Goal: Transaction & Acquisition: Purchase product/service

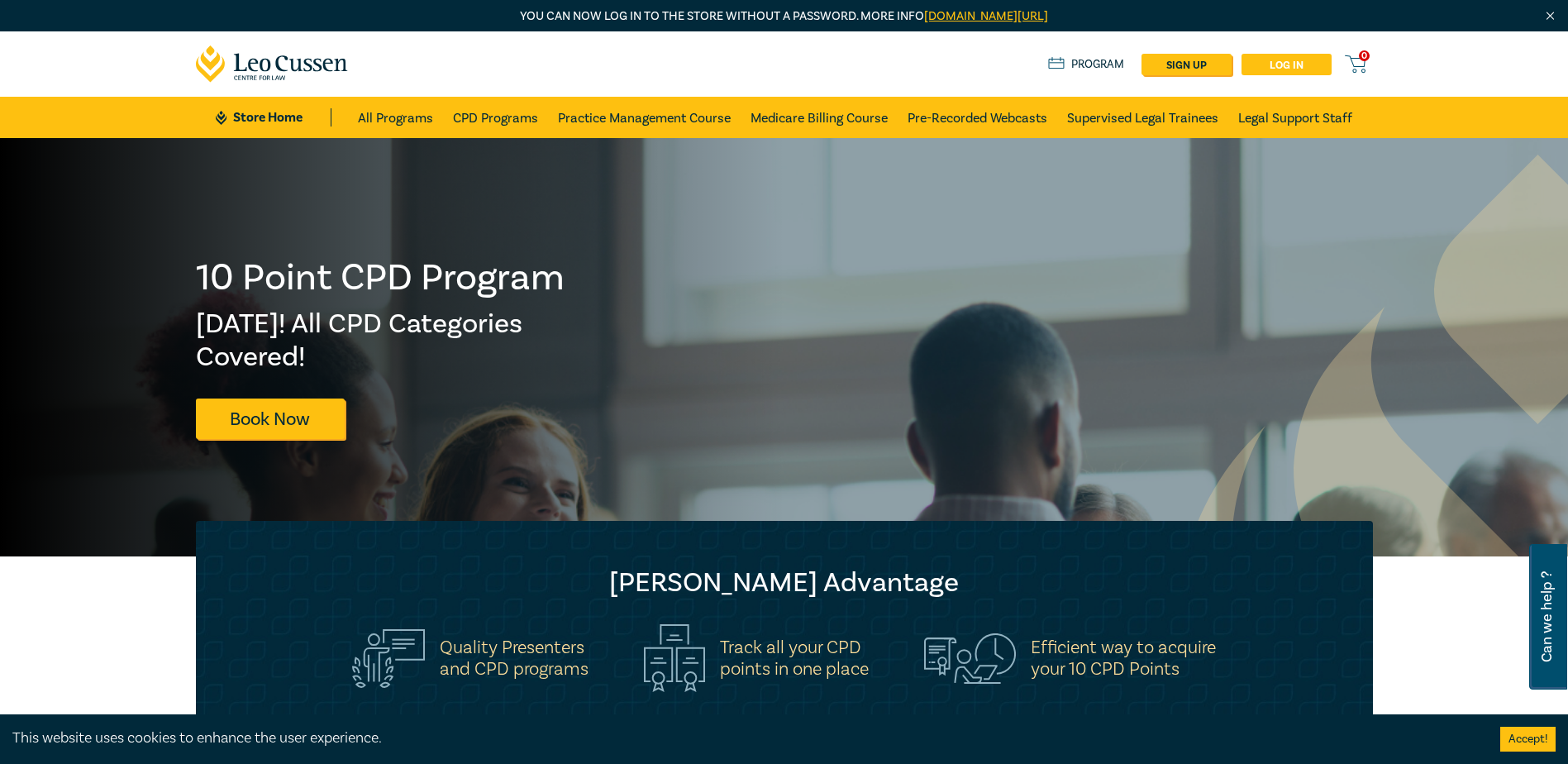
click at [1296, 64] on link "Log in" at bounding box center [1287, 65] width 90 height 21
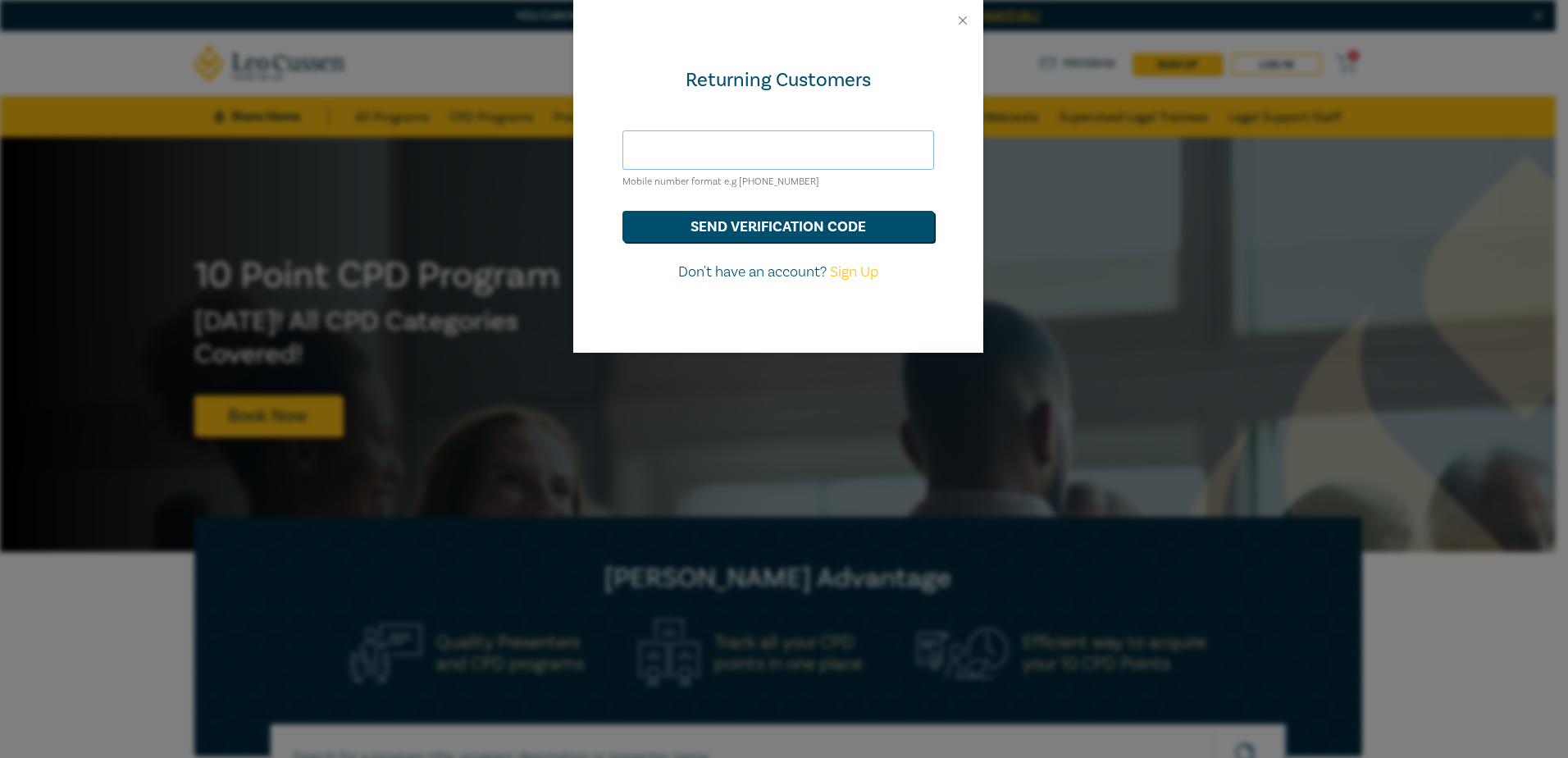
click at [702, 149] on input "text" at bounding box center [778, 149] width 311 height 40
click at [708, 226] on button "send verification code" at bounding box center [778, 226] width 311 height 31
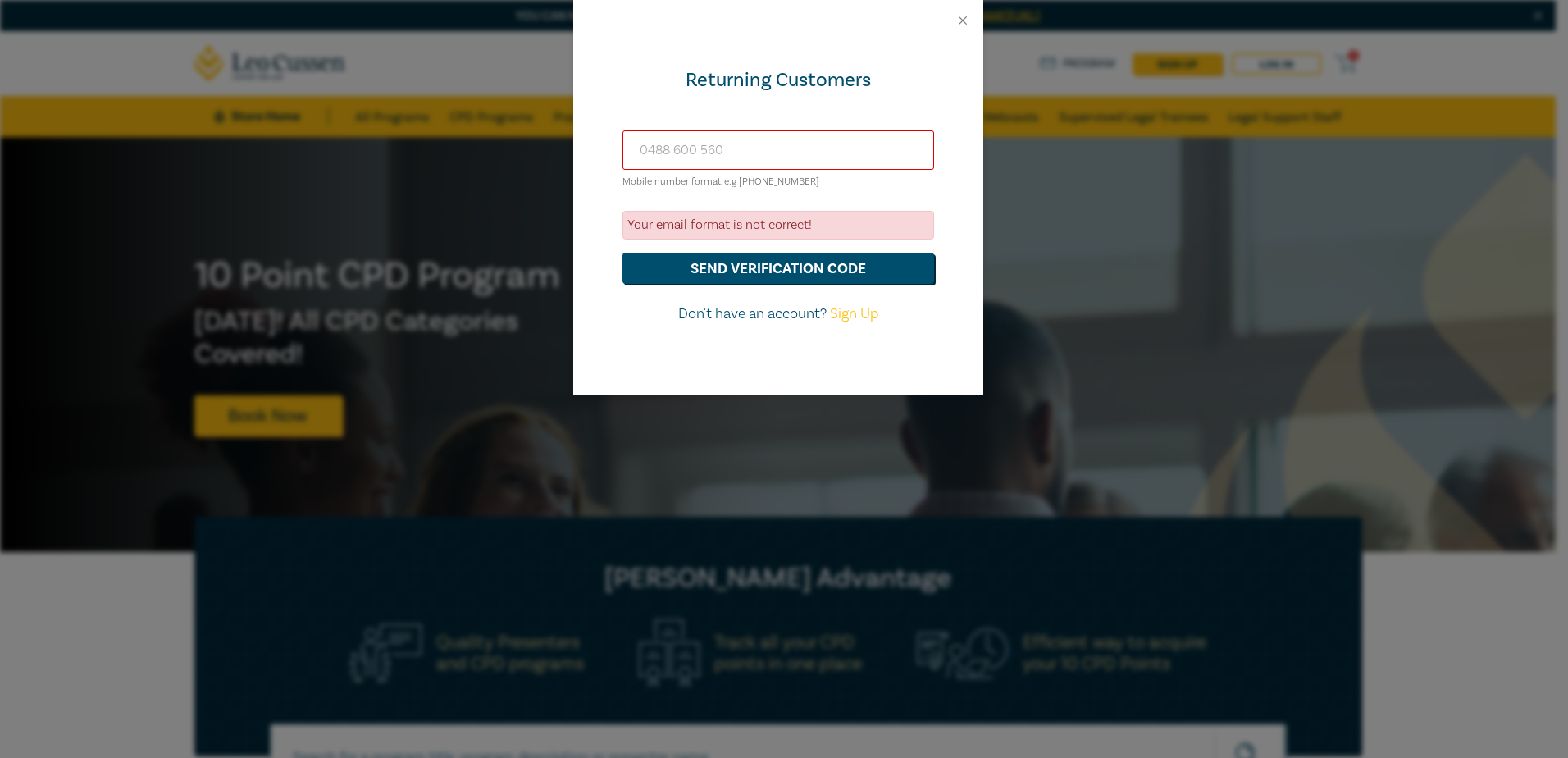
click at [672, 152] on input "0488 600 560" at bounding box center [778, 149] width 311 height 40
click at [692, 149] on input "048 600 560" at bounding box center [778, 149] width 311 height 40
click at [635, 146] on input "048 600560" at bounding box center [778, 149] width 311 height 40
click at [684, 150] on input "[PHONE_NUMBER]" at bounding box center [778, 149] width 311 height 40
click at [696, 150] on input "[PHONE_NUMBER]" at bounding box center [778, 149] width 311 height 40
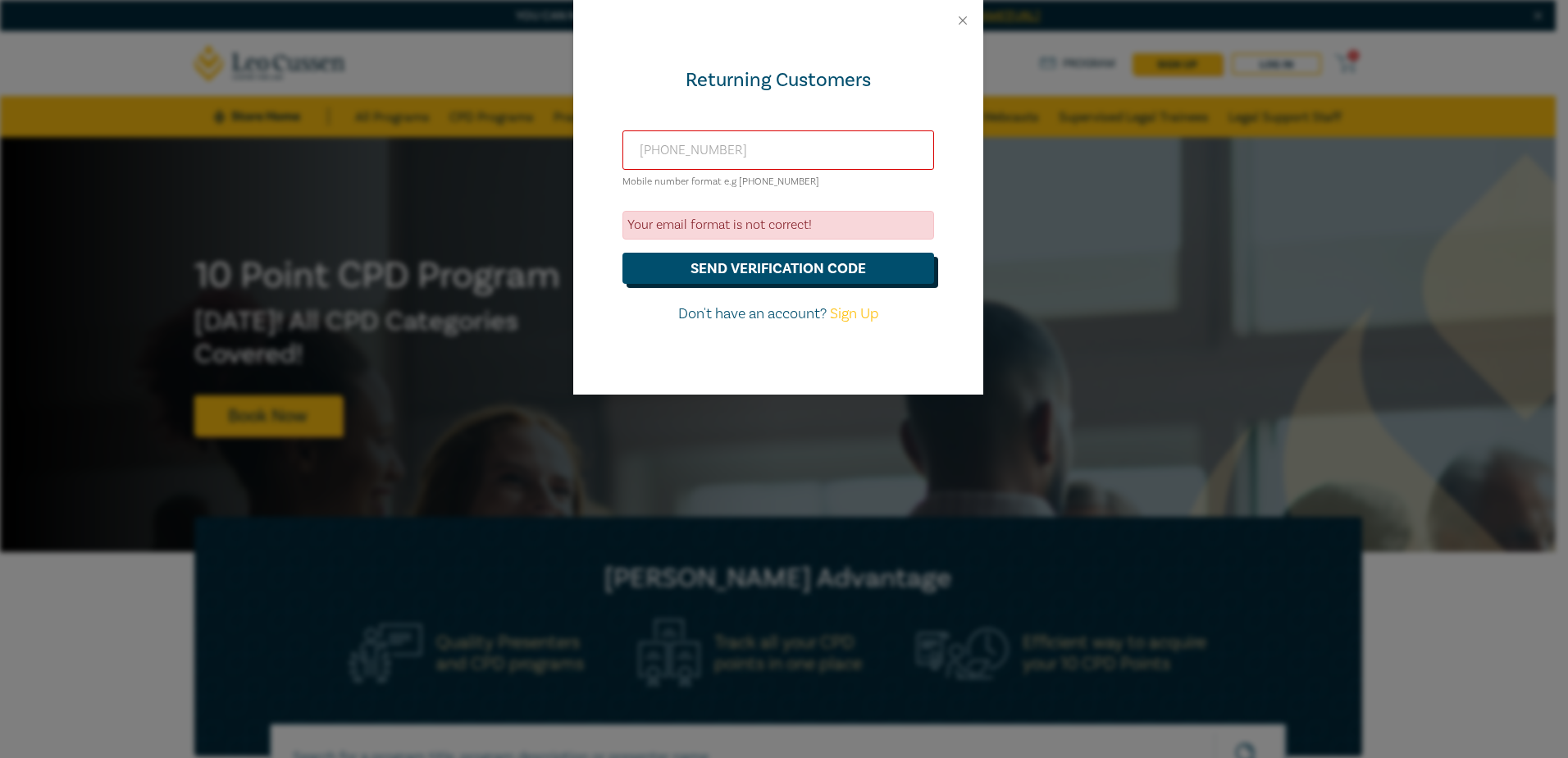
type input "[PHONE_NUMBER]"
click at [774, 266] on button "send verification code" at bounding box center [778, 267] width 311 height 31
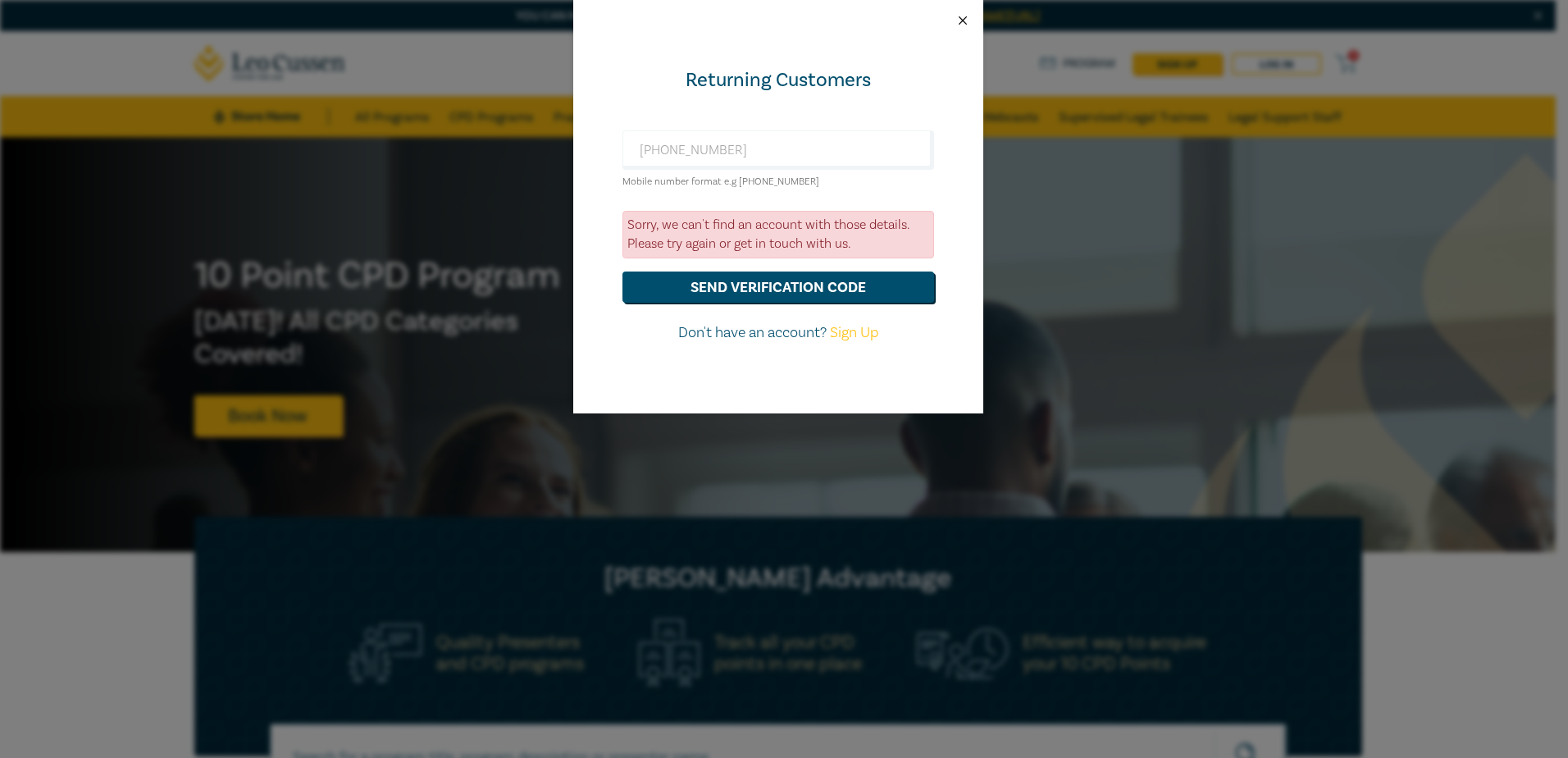
click at [960, 18] on button "Close" at bounding box center [962, 20] width 15 height 15
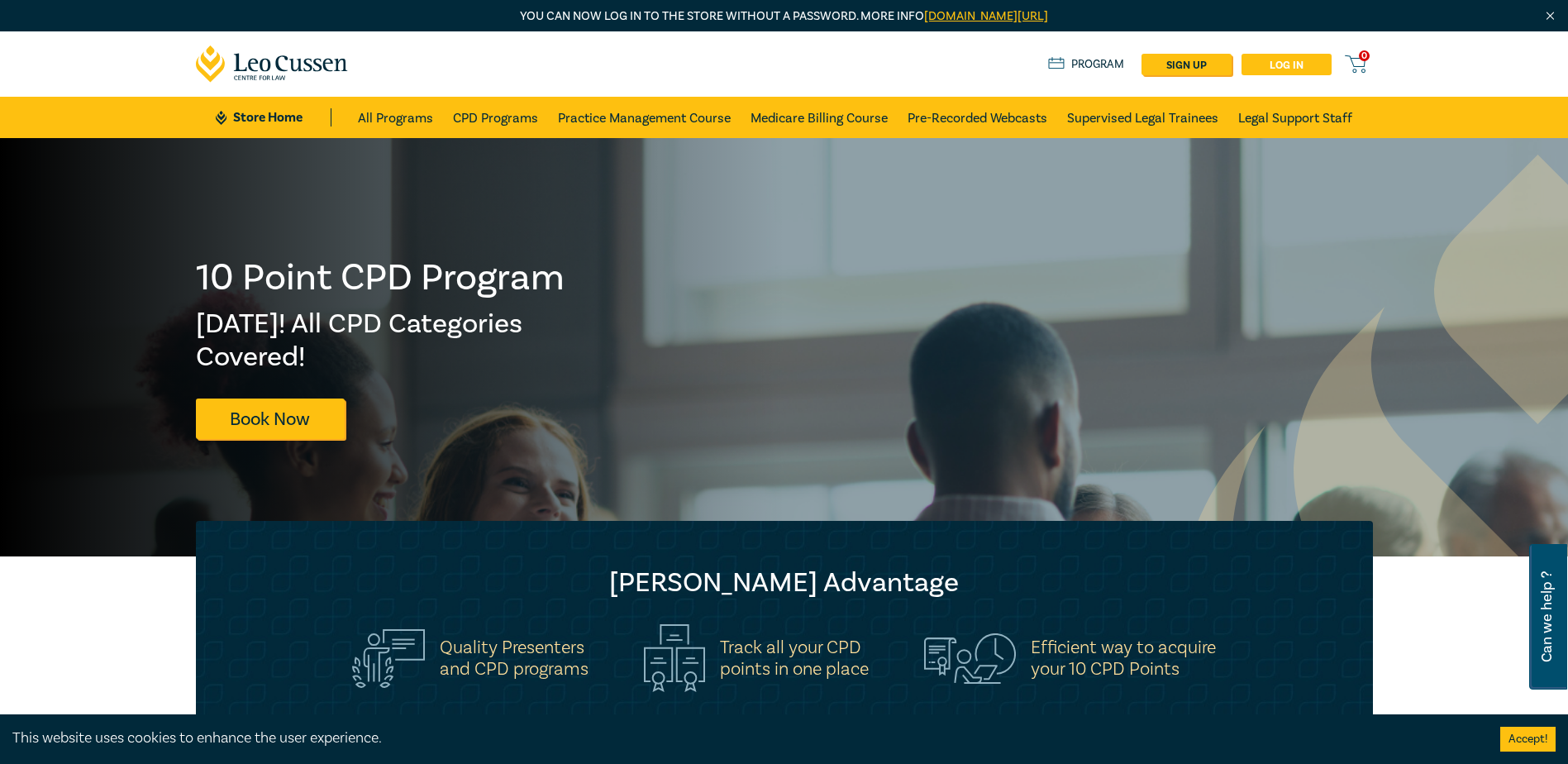
click at [1297, 66] on link "Log in" at bounding box center [1287, 65] width 90 height 21
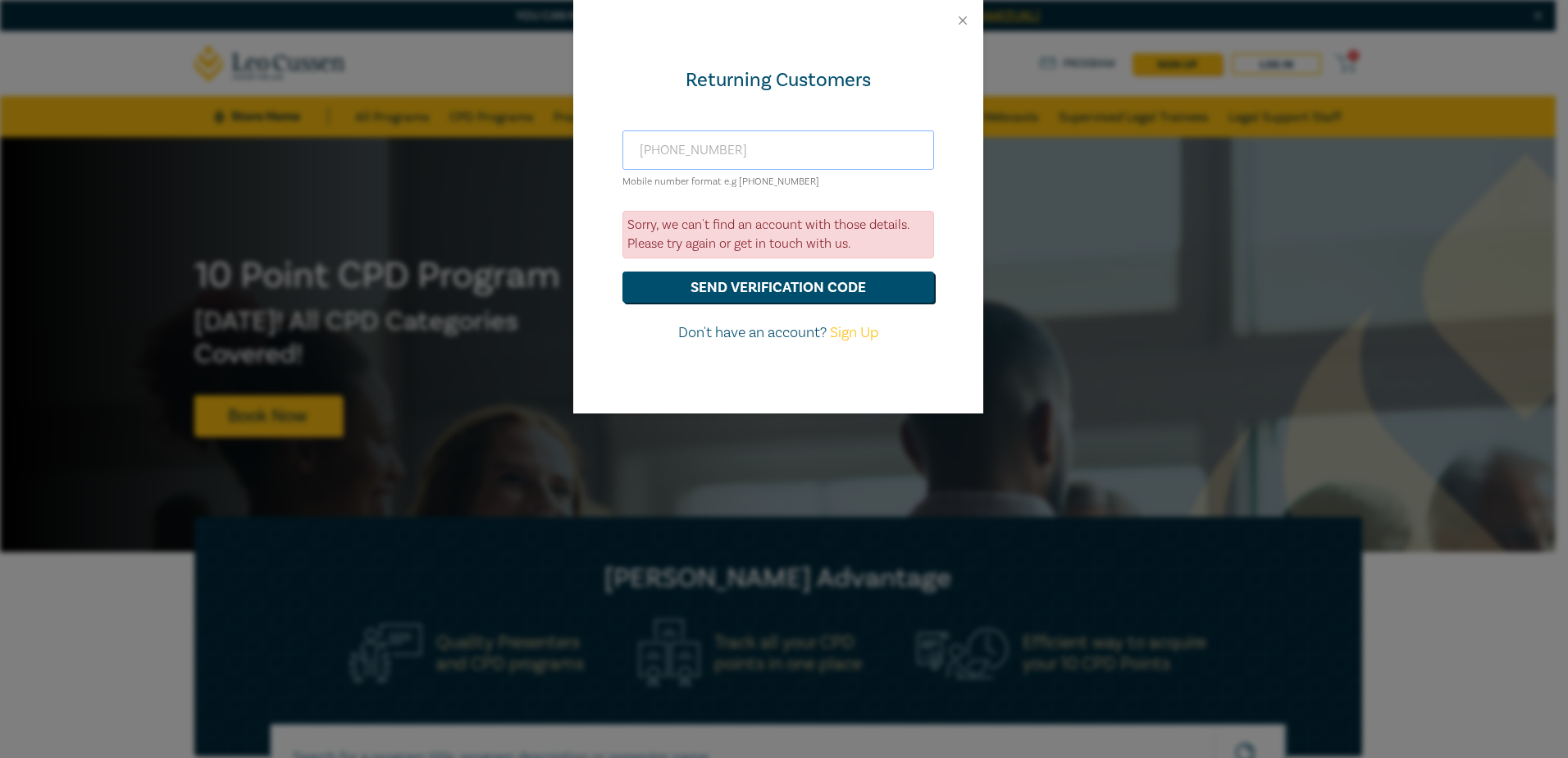
click at [780, 142] on input "[PHONE_NUMBER]" at bounding box center [778, 149] width 311 height 40
drag, startPoint x: 778, startPoint y: 142, endPoint x: 556, endPoint y: 142, distance: 222.0
click at [556, 142] on div "Returning Customers [PHONE_NUMBER] Mobile number format e.g [PHONE_NUMBER] Sorr…" at bounding box center [784, 379] width 1568 height 758
type input "[PERSON_NAME][EMAIL_ADDRESS][DOMAIN_NAME]"
click at [770, 285] on button "send verification code" at bounding box center [778, 287] width 311 height 31
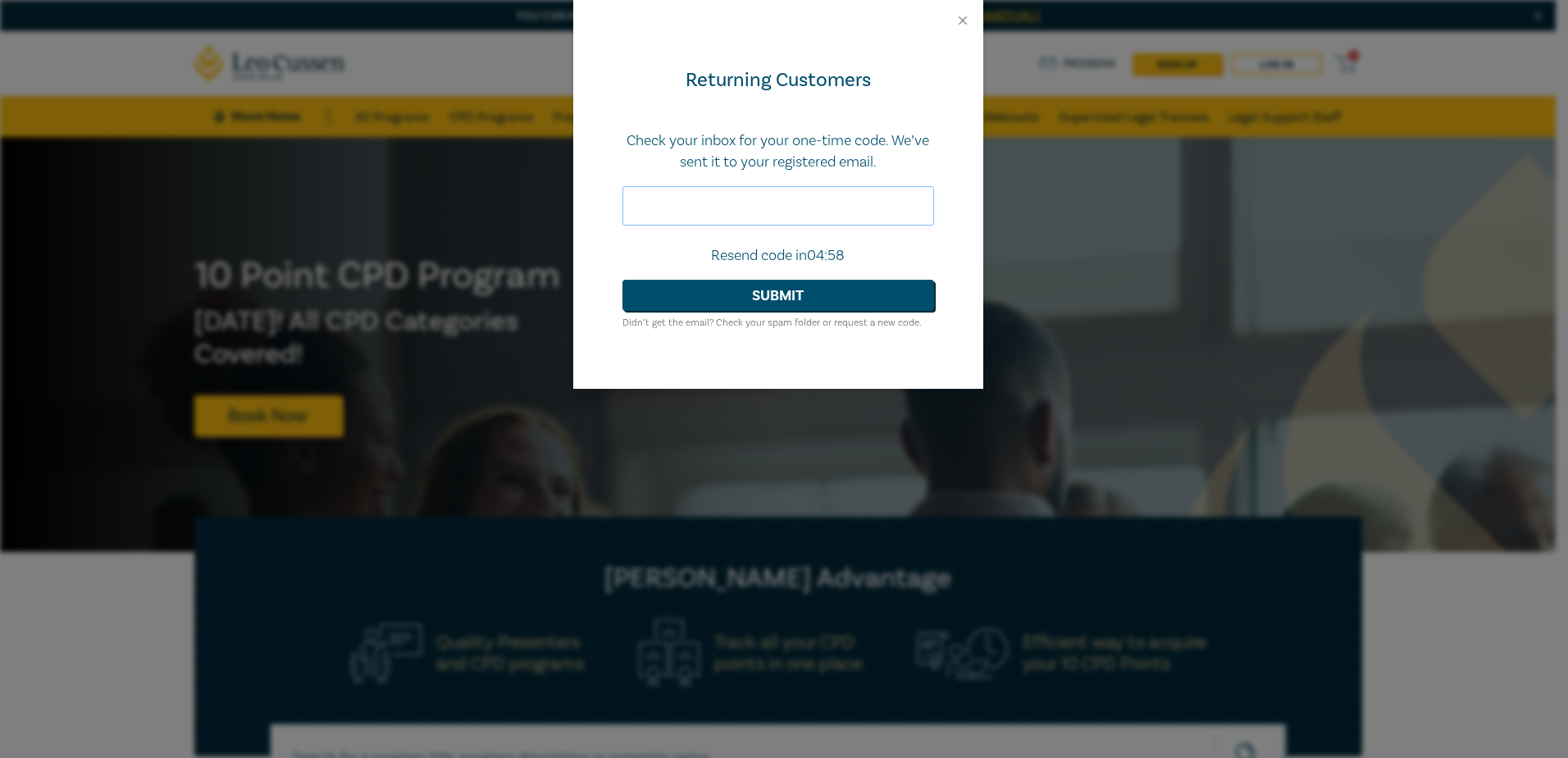
click at [714, 199] on input "text" at bounding box center [778, 206] width 311 height 40
type input "255466"
click at [786, 296] on button "Submit" at bounding box center [778, 295] width 311 height 31
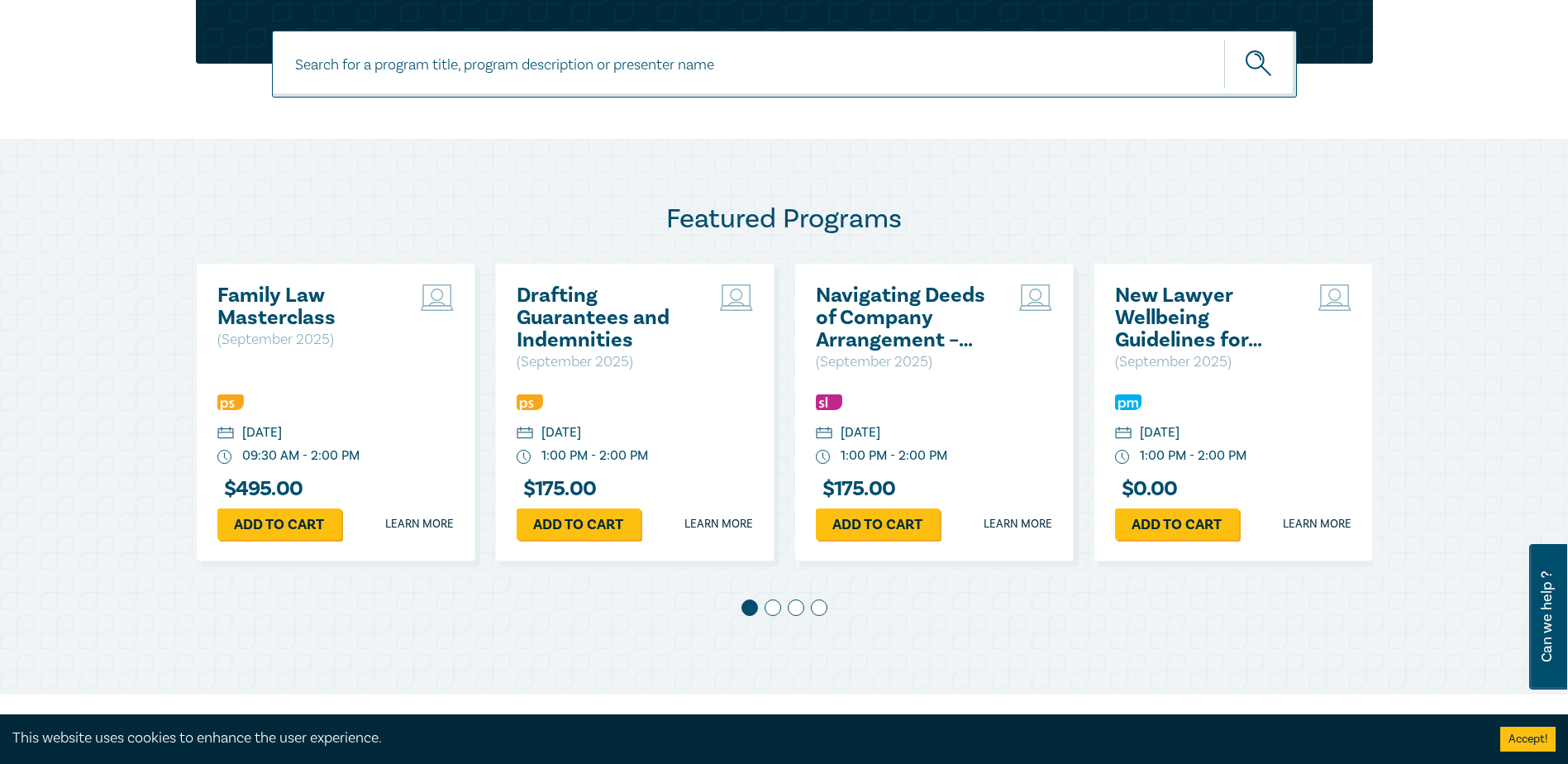
scroll to position [721, 0]
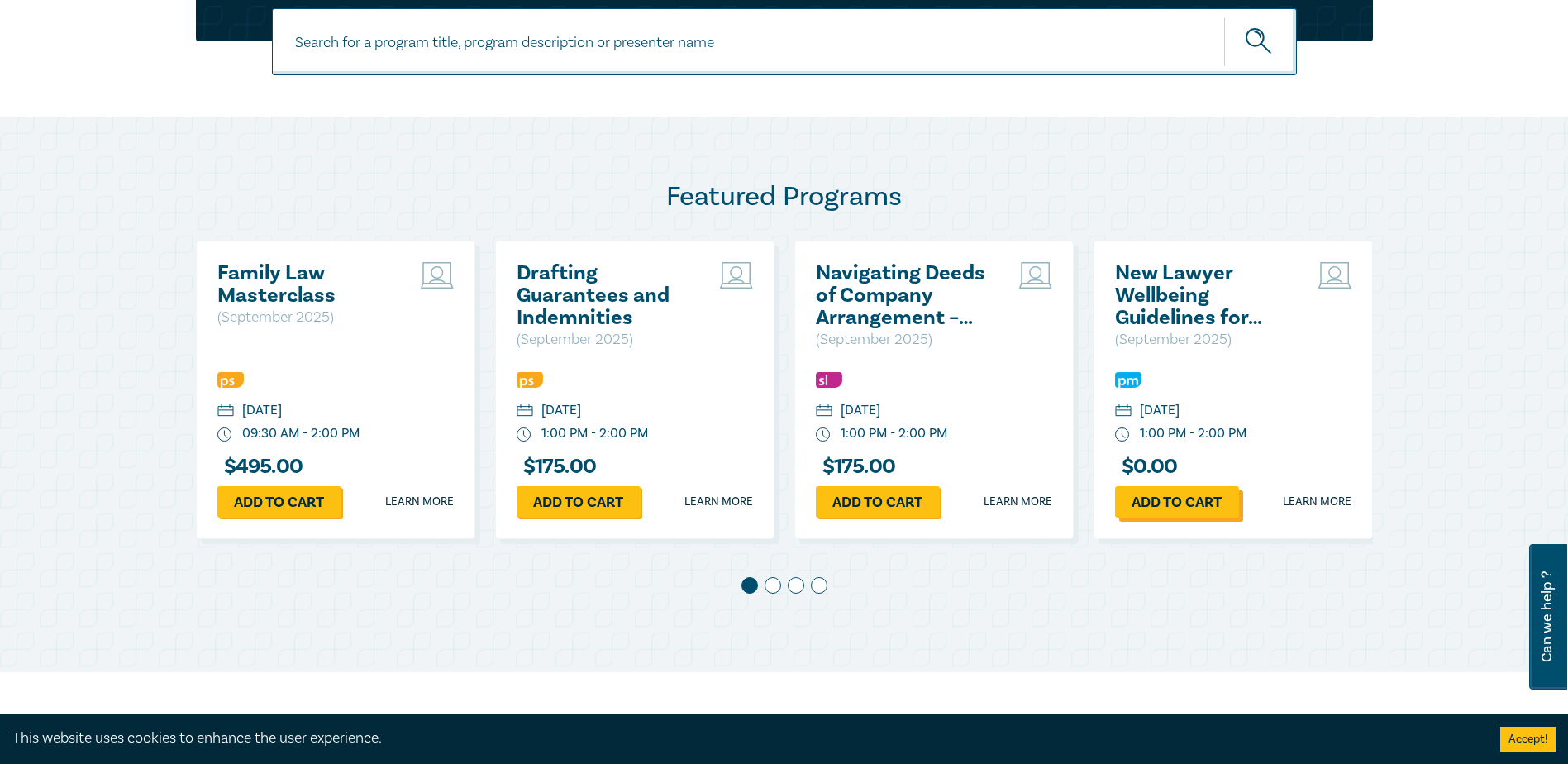
click at [1151, 499] on link "Add to cart" at bounding box center [1177, 501] width 124 height 31
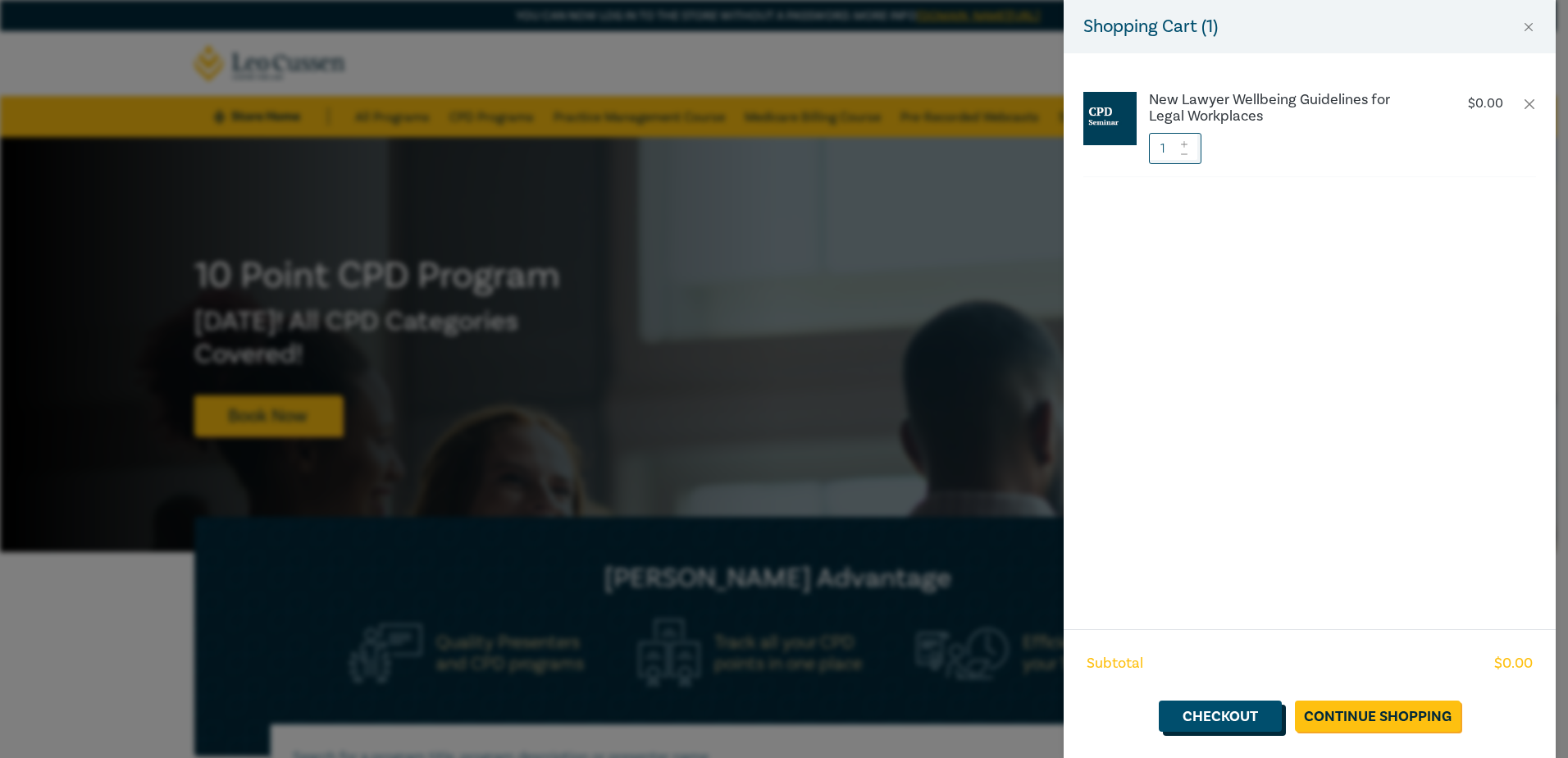
click at [1232, 718] on link "Checkout" at bounding box center [1221, 715] width 123 height 31
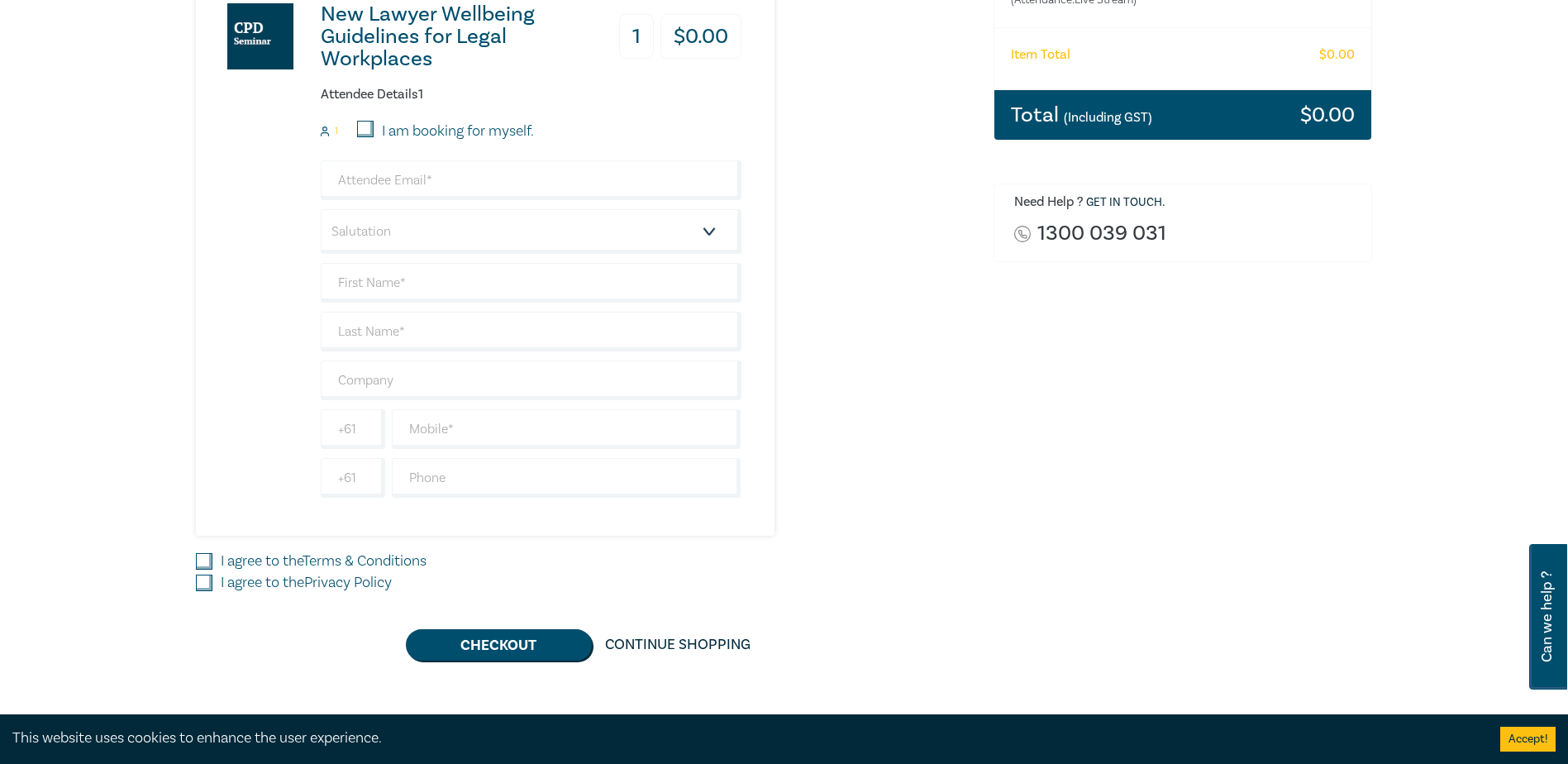
scroll to position [350, 0]
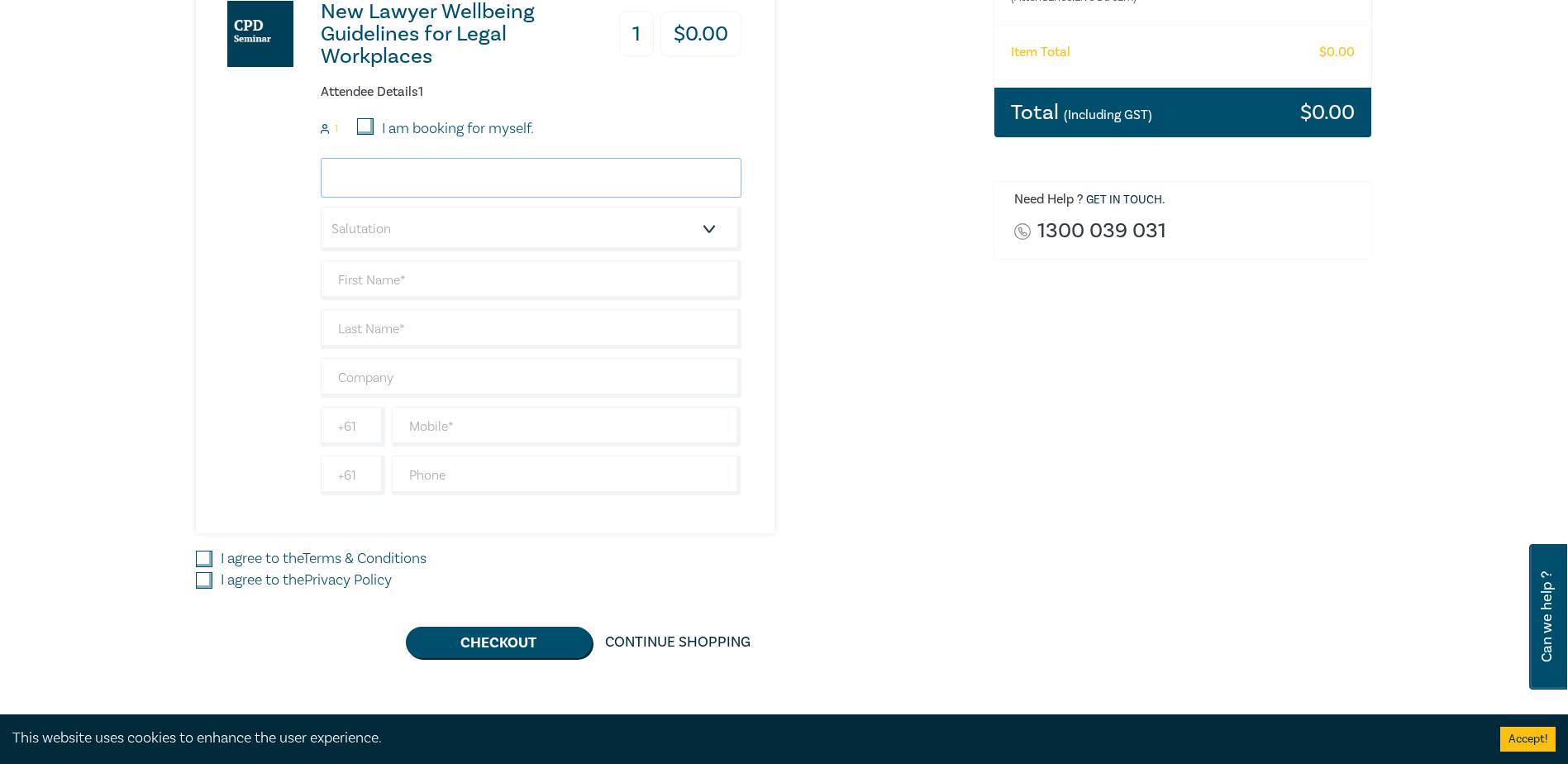
click at [388, 168] on input "email" at bounding box center [531, 177] width 421 height 40
type input "[PERSON_NAME][EMAIL_ADDRESS][DOMAIN_NAME]"
type input "Deborah"
type input "Cuhane"
type input "Duly Served Legal & Consulting"
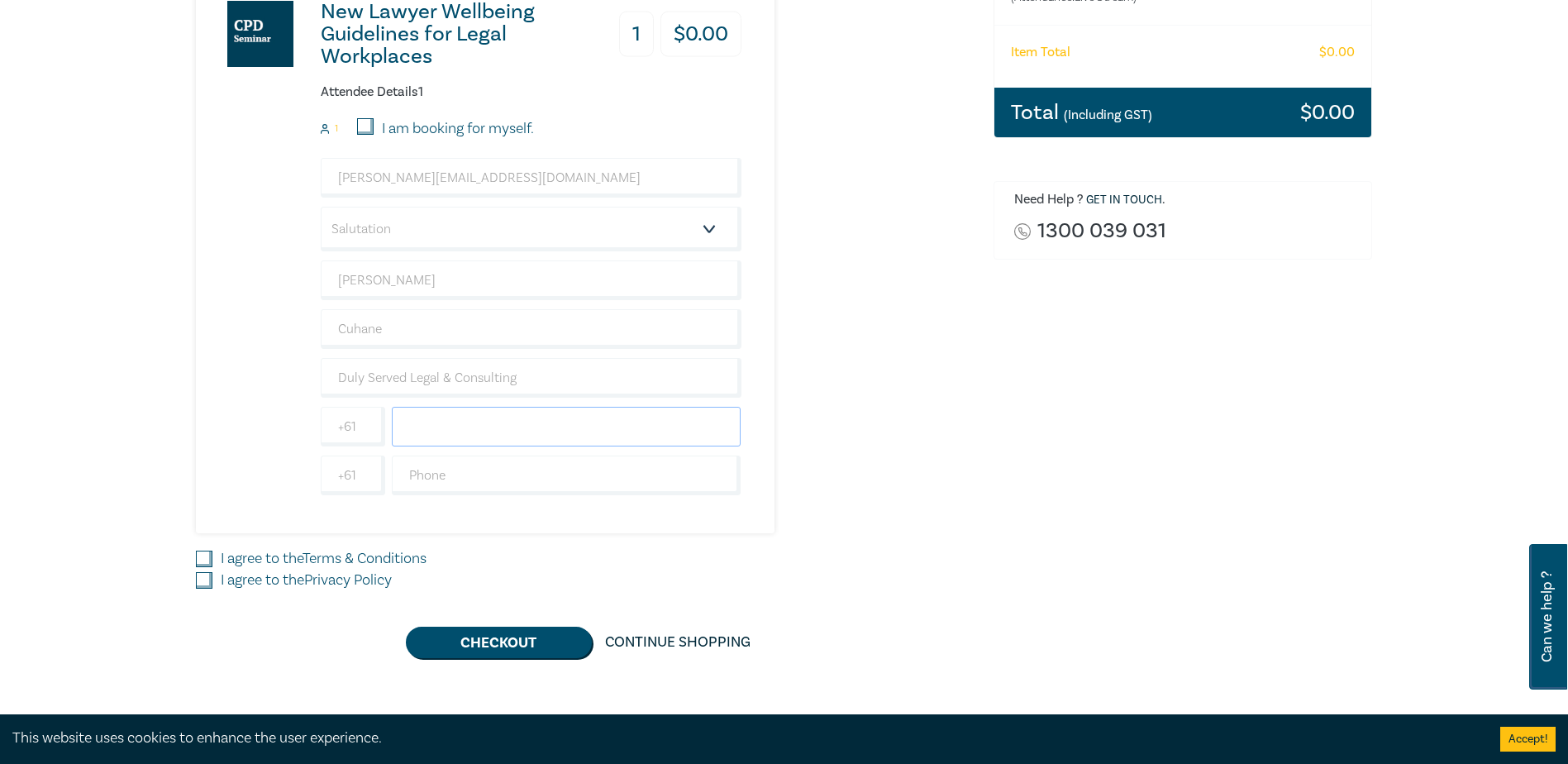
click at [506, 417] on input "text" at bounding box center [566, 426] width 349 height 40
type input "0488600560"
click at [196, 556] on input "I agree to the Terms & Conditions" at bounding box center [204, 558] width 17 height 17
checkbox input "true"
click at [200, 576] on input "I agree to the Privacy Policy" at bounding box center [204, 580] width 17 height 17
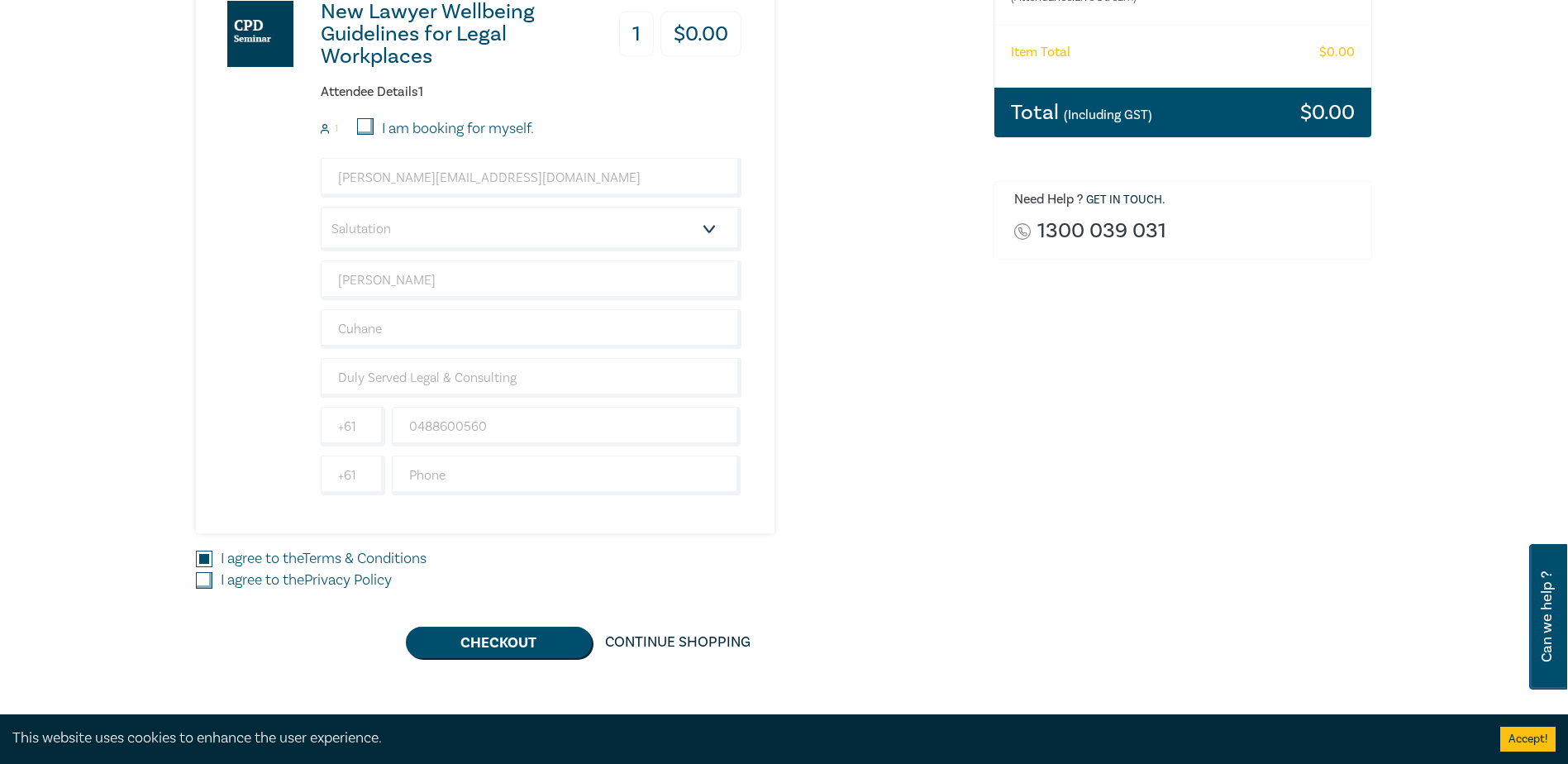
checkbox input "true"
click at [482, 642] on button "Checkout" at bounding box center [499, 642] width 186 height 31
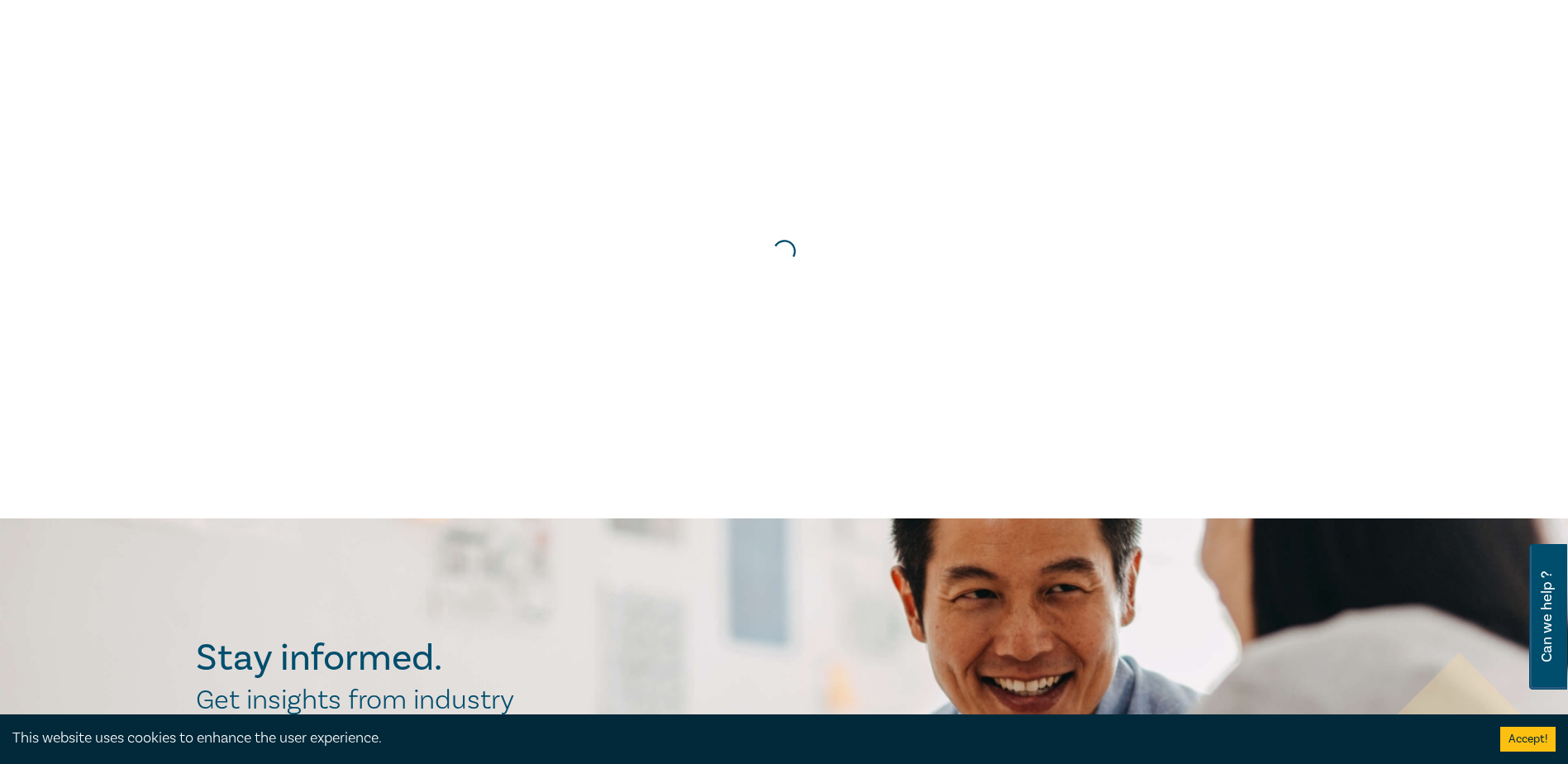
scroll to position [0, 0]
